Goal: Transaction & Acquisition: Download file/media

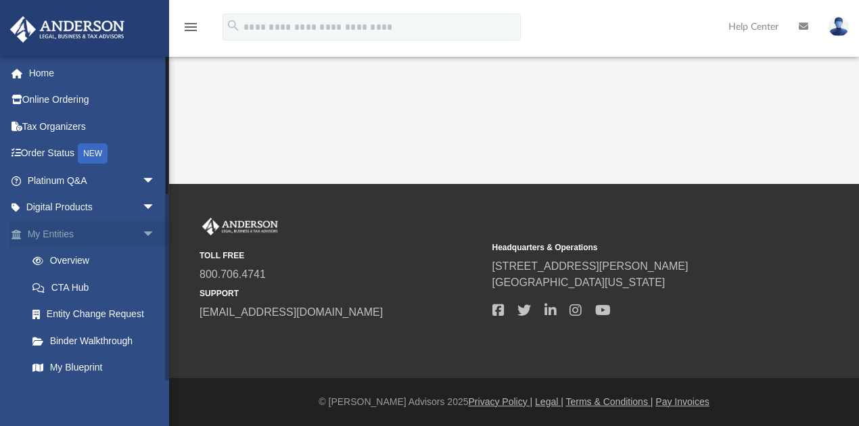
click at [142, 229] on span "arrow_drop_down" at bounding box center [155, 234] width 27 height 28
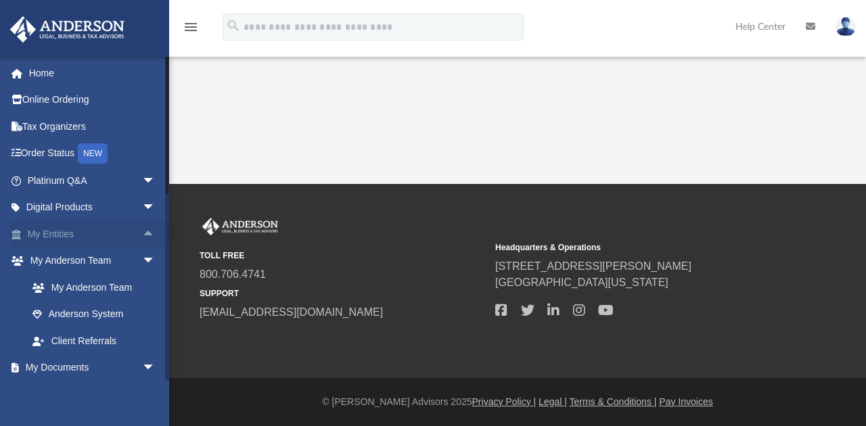
click at [142, 229] on span "arrow_drop_up" at bounding box center [155, 234] width 27 height 28
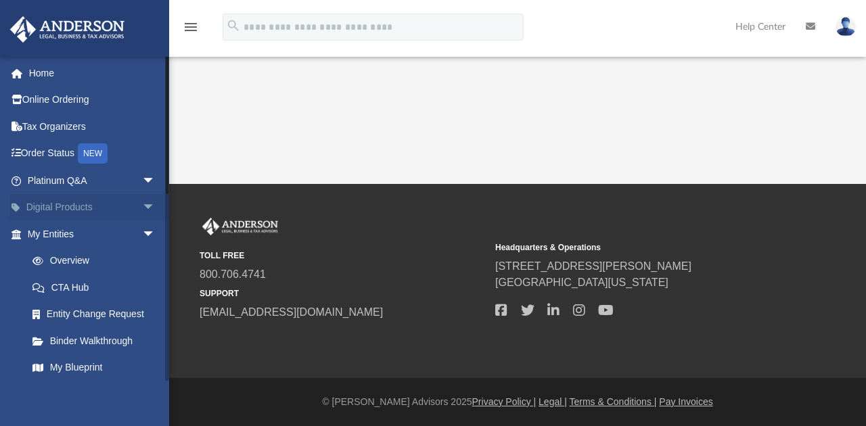
click at [142, 202] on span "arrow_drop_down" at bounding box center [155, 208] width 27 height 28
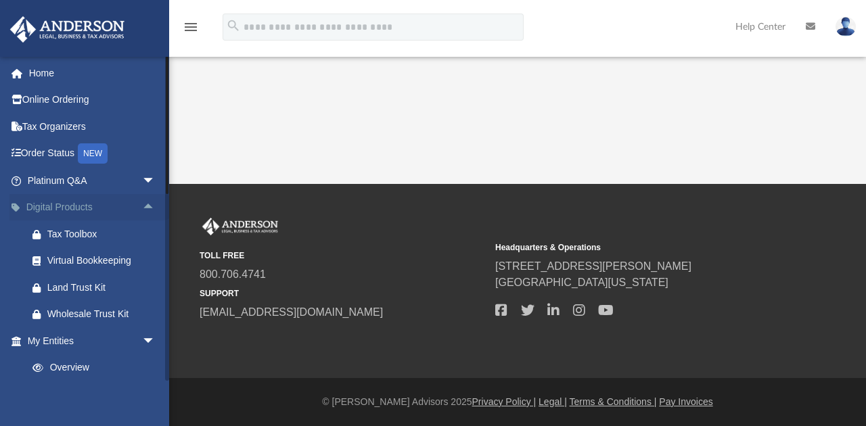
click at [142, 202] on span "arrow_drop_up" at bounding box center [155, 208] width 27 height 28
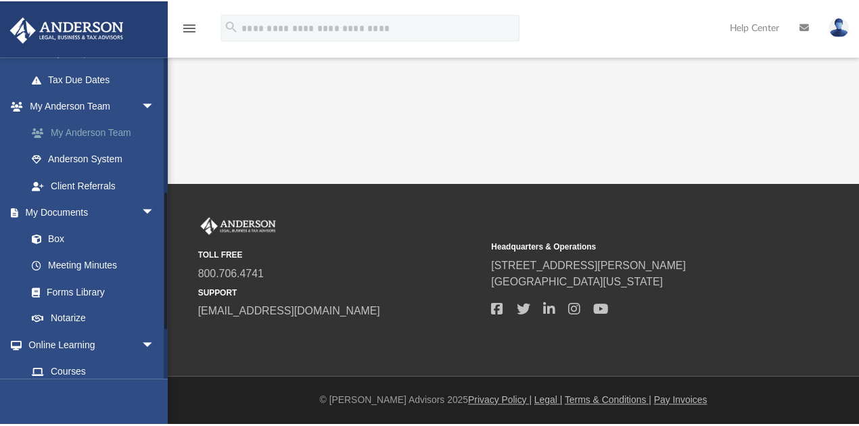
scroll to position [315, 0]
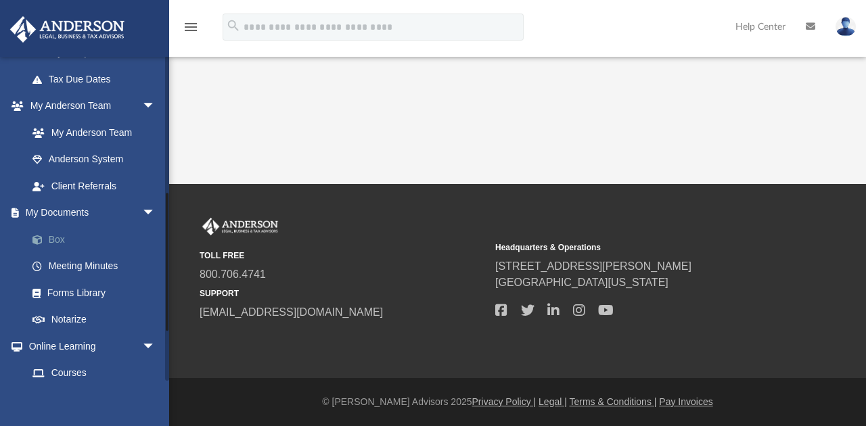
click at [52, 239] on link "Box" at bounding box center [97, 239] width 157 height 27
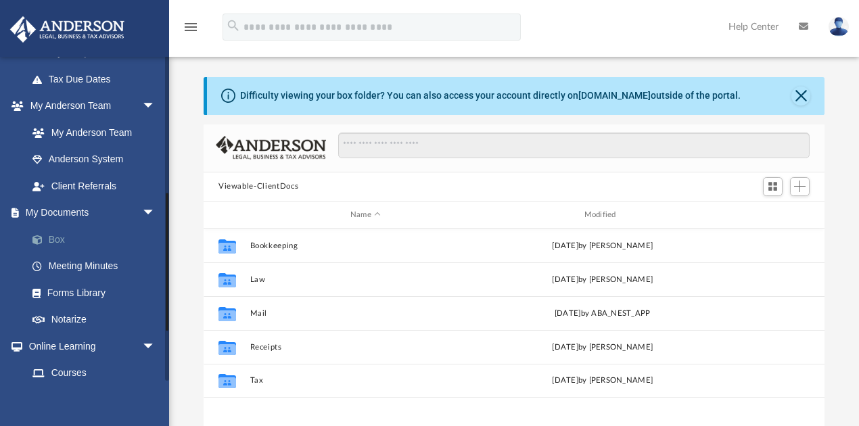
scroll to position [300, 614]
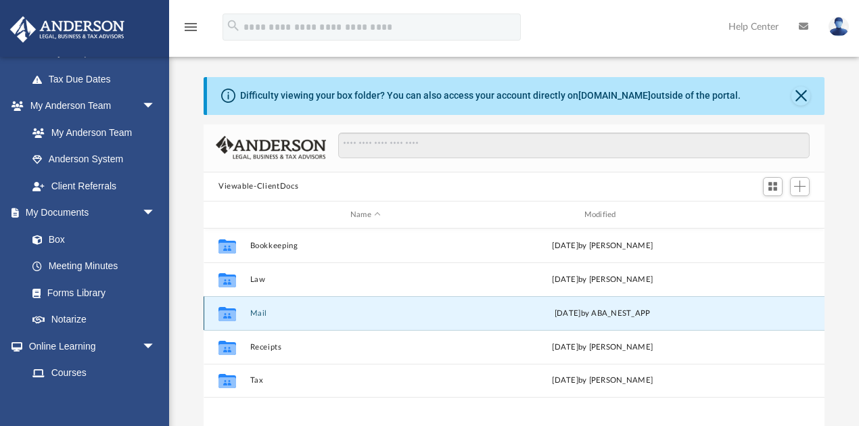
click at [261, 314] on button "Mail" at bounding box center [365, 313] width 231 height 9
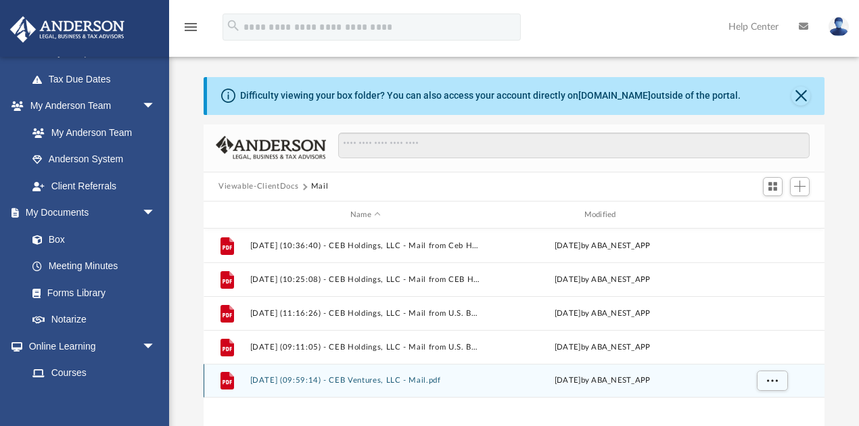
click at [482, 385] on div "File [DATE] (09:59:14) - CEB Ventures, LLC - Mail.pdf [DATE] by ABA_NEST_APP" at bounding box center [514, 381] width 621 height 34
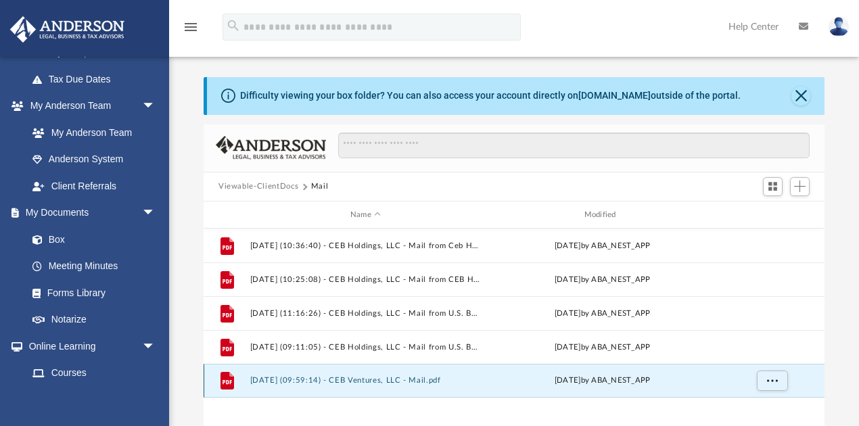
click at [410, 380] on button "[DATE] (09:59:14) - CEB Ventures, LLC - Mail.pdf" at bounding box center [365, 381] width 231 height 9
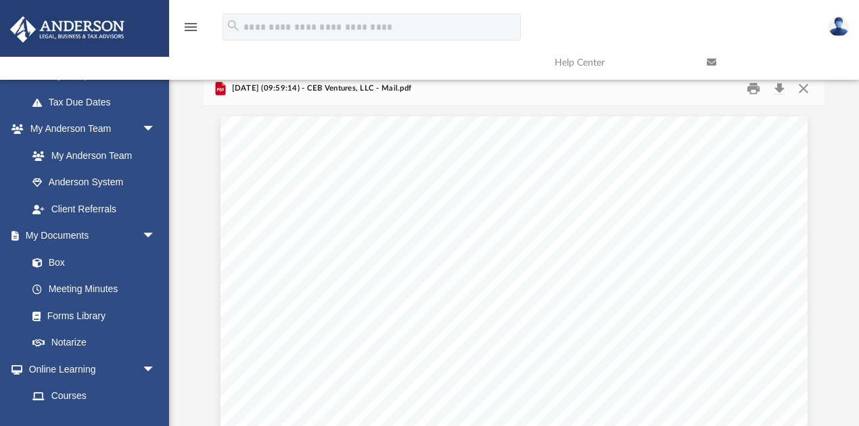
scroll to position [0, 0]
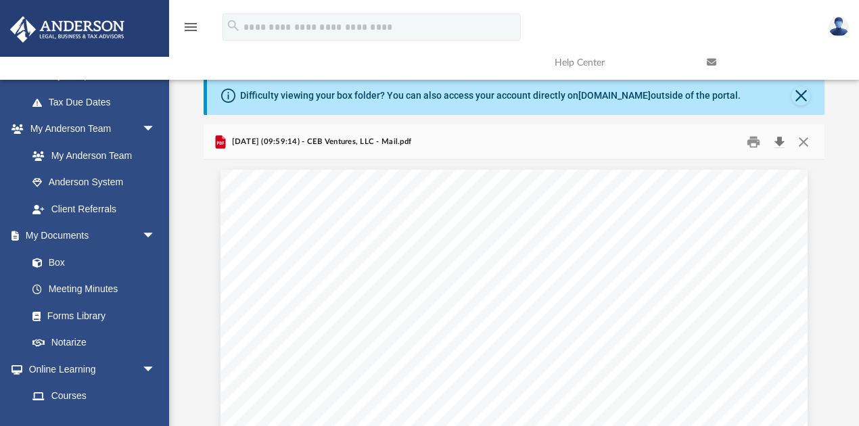
click at [780, 141] on button "Download" at bounding box center [779, 141] width 24 height 21
click at [588, 14] on div "menu search Site Menu add [EMAIL_ADDRESS][DOMAIN_NAME] My Profile Reset Passwor…" at bounding box center [429, 44] width 838 height 69
click at [844, 20] on img at bounding box center [838, 27] width 20 height 20
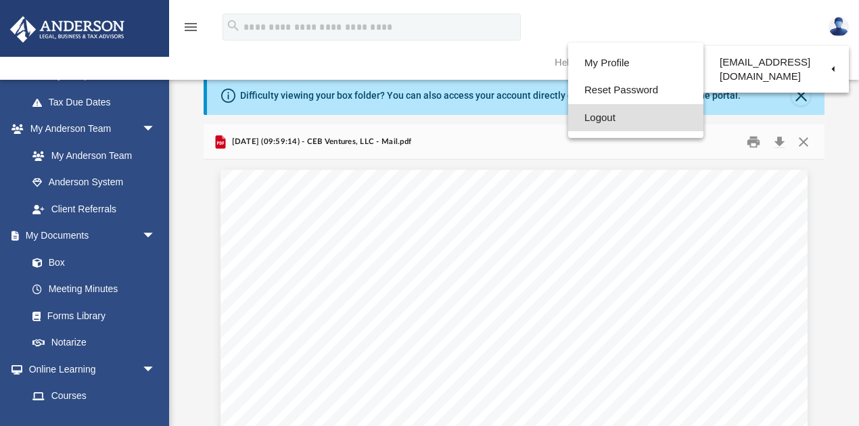
click at [623, 118] on link "Logout" at bounding box center [635, 118] width 135 height 28
